Goal: Navigation & Orientation: Find specific page/section

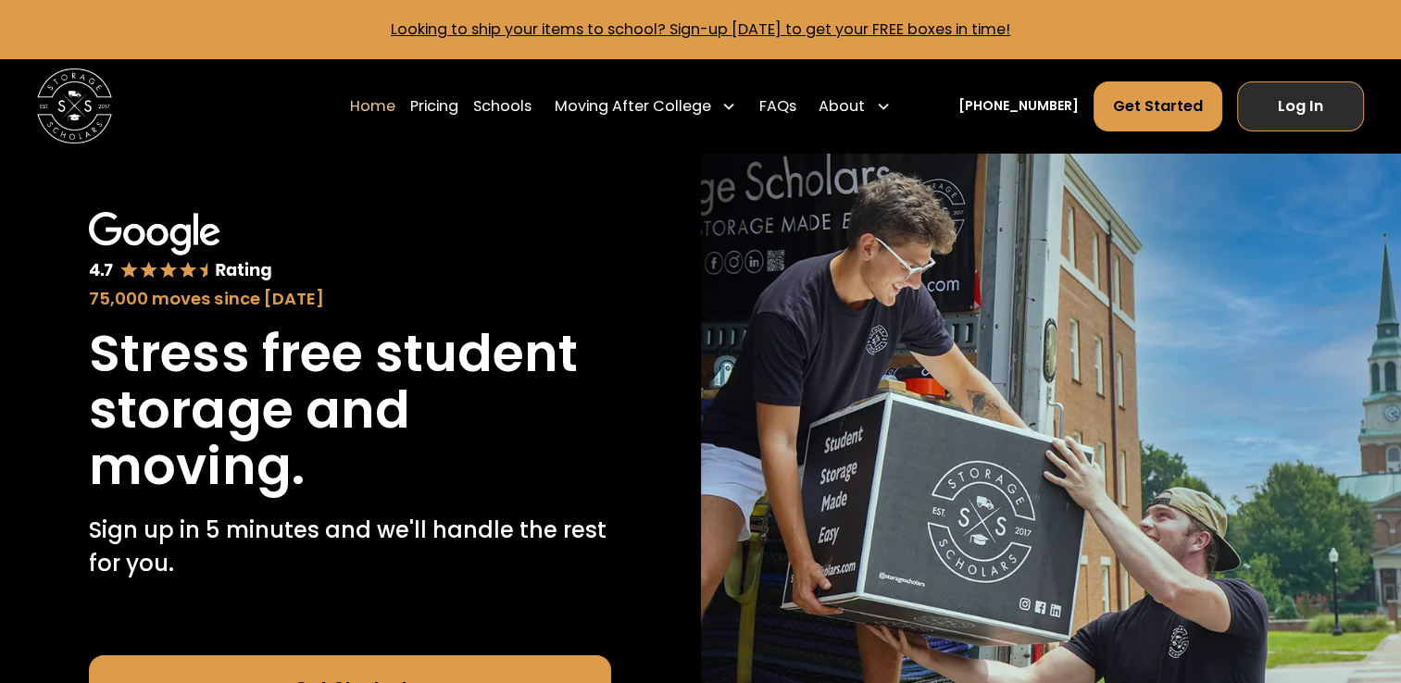
click at [1312, 114] on link "Log In" at bounding box center [1300, 106] width 127 height 50
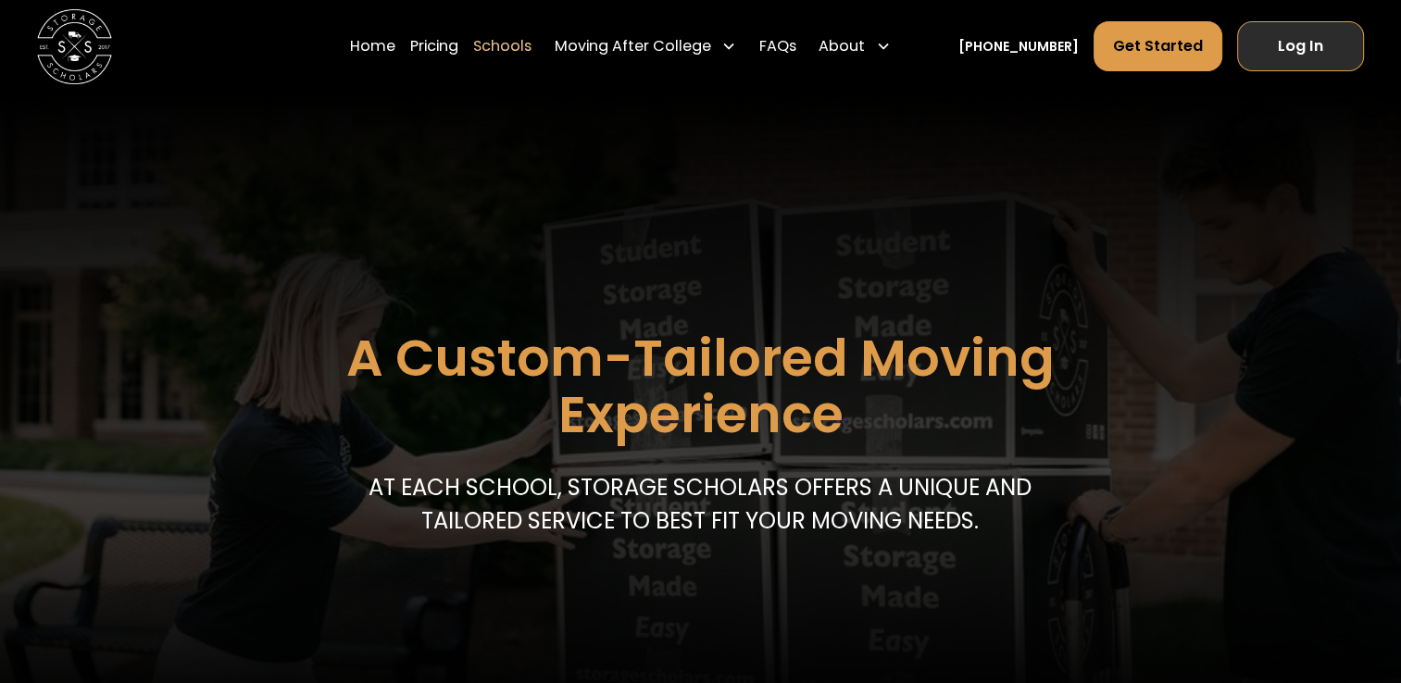
click at [1293, 54] on link "Log In" at bounding box center [1300, 46] width 127 height 50
click at [1289, 51] on link "Log In" at bounding box center [1300, 46] width 127 height 50
